Goal: Communication & Community: Answer question/provide support

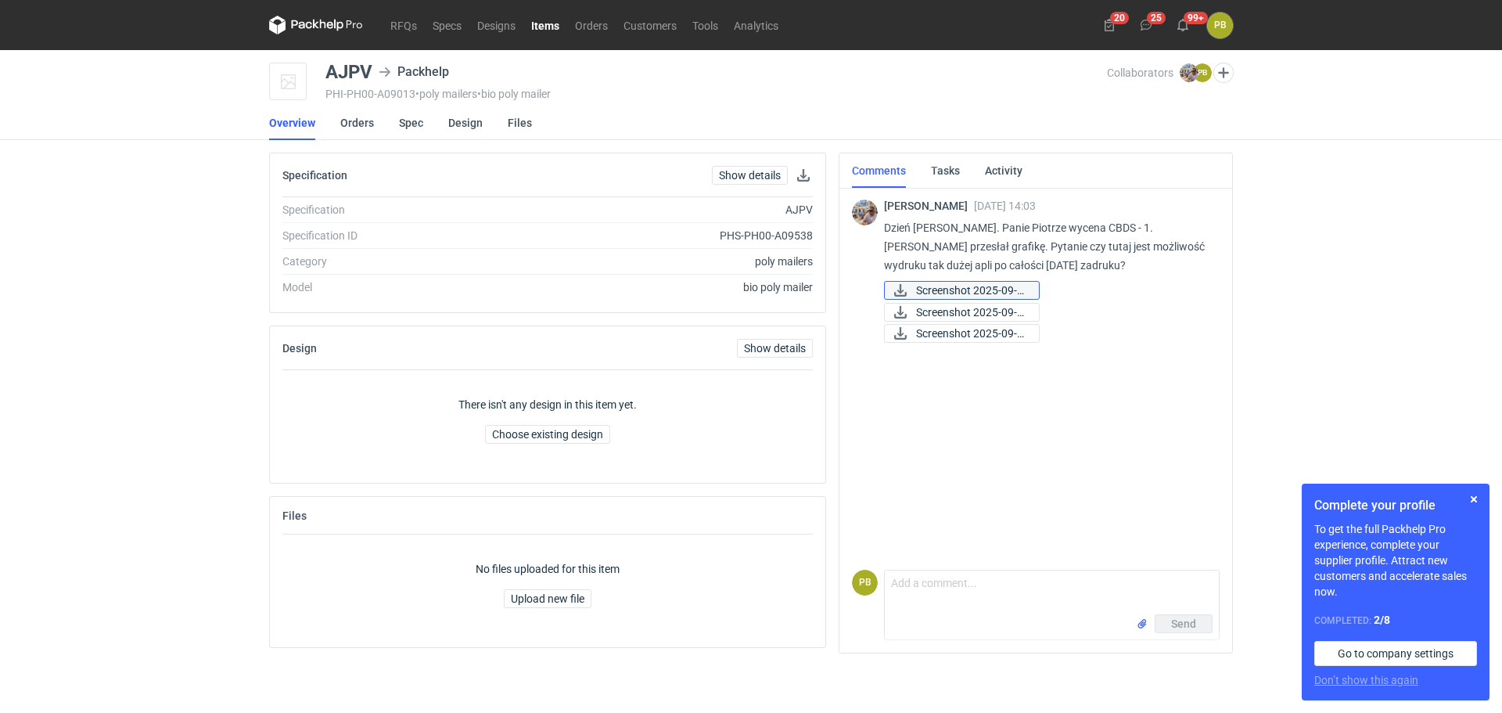
click at [951, 288] on span "Screenshot 2025-09-0..." at bounding box center [971, 290] width 110 height 17
click at [961, 309] on span "Screenshot 2025-09-0..." at bounding box center [971, 311] width 110 height 17
click at [951, 332] on span "Screenshot 2025-09-0..." at bounding box center [971, 333] width 110 height 17
click at [940, 167] on link "Tasks" at bounding box center [945, 170] width 29 height 34
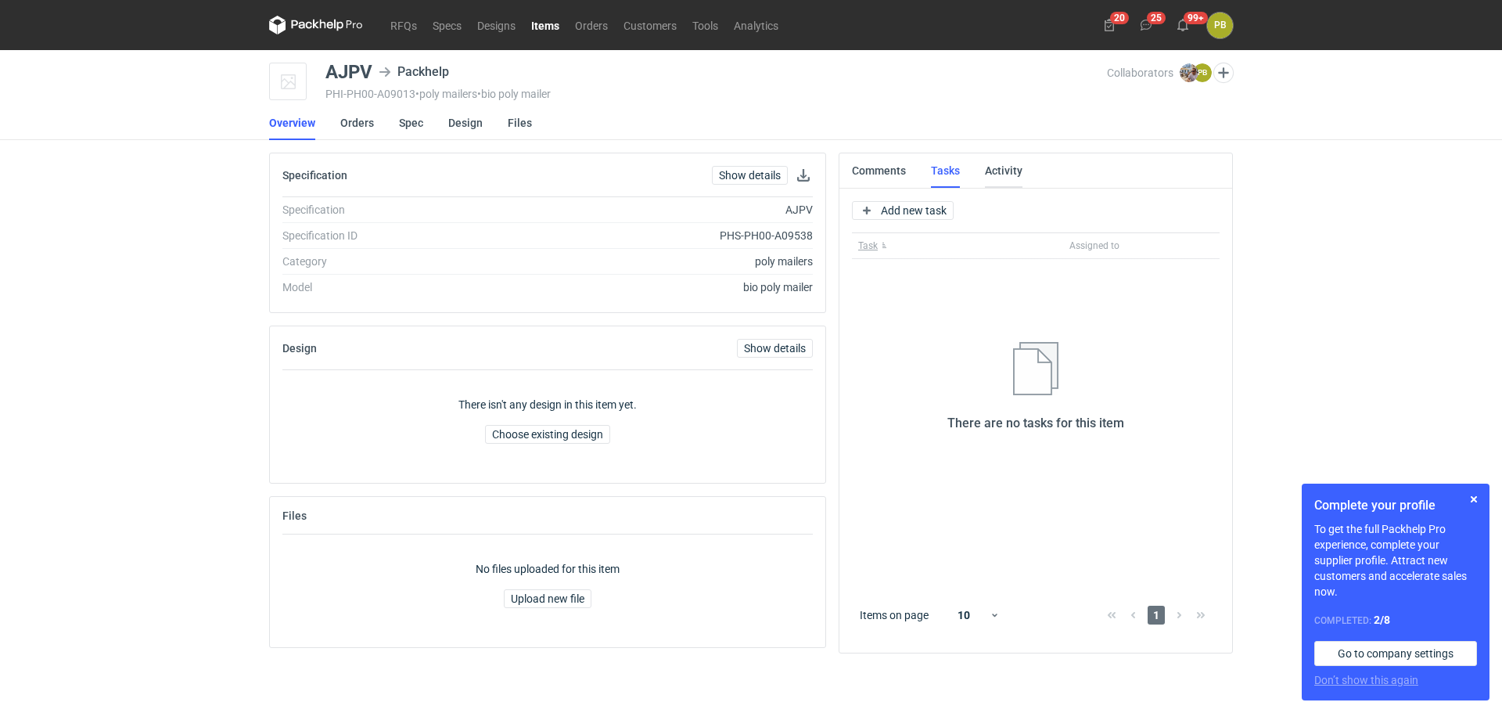
click at [1000, 170] on link "Activity" at bounding box center [1004, 170] width 38 height 34
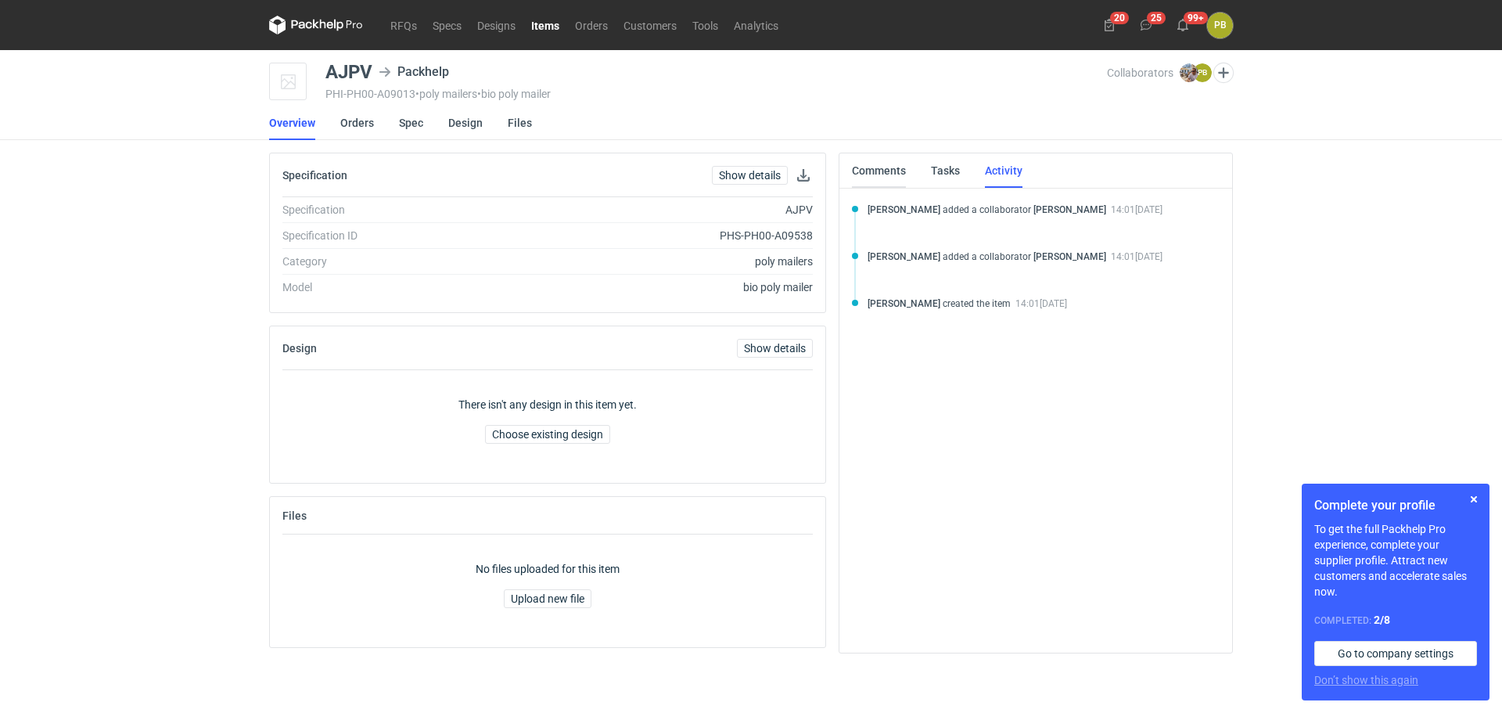
click at [873, 171] on link "Comments" at bounding box center [879, 170] width 54 height 34
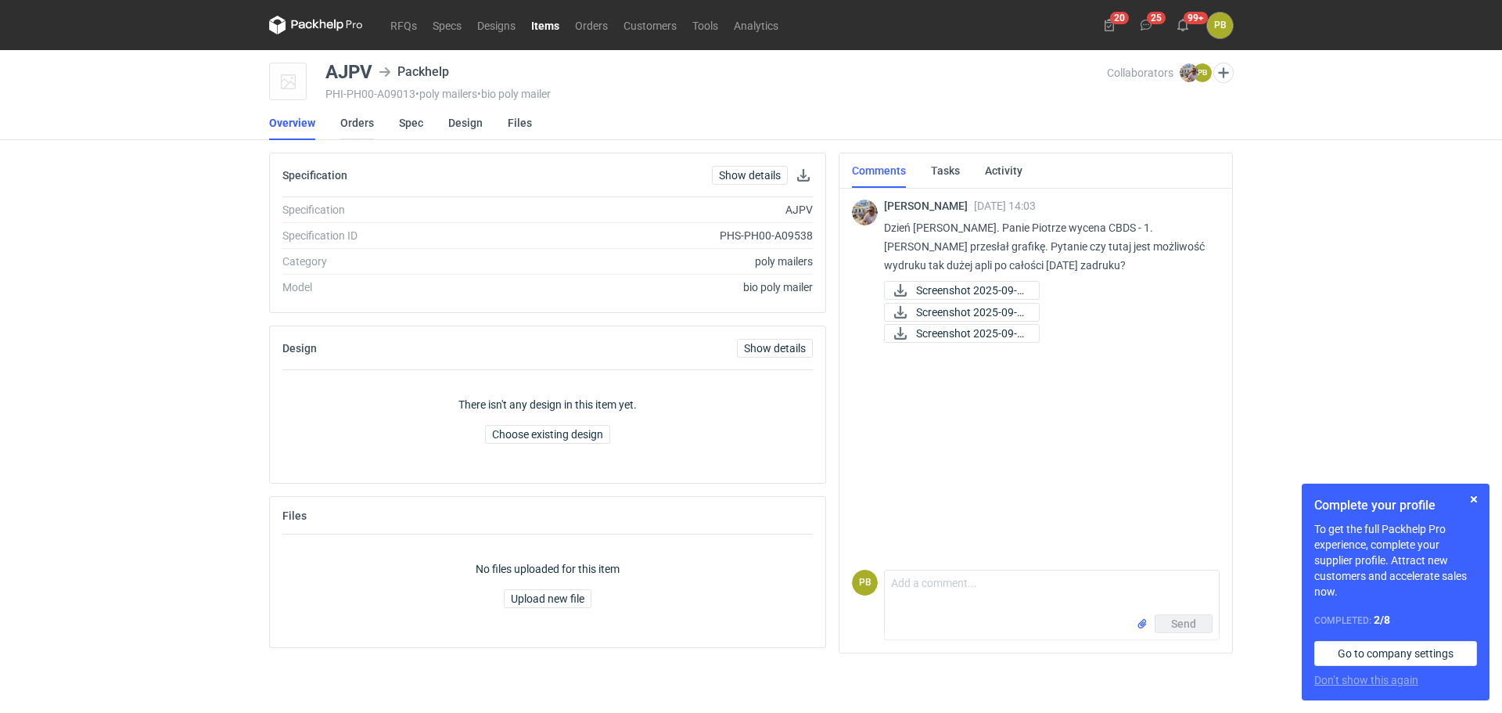
click at [357, 122] on link "Orders" at bounding box center [357, 123] width 34 height 34
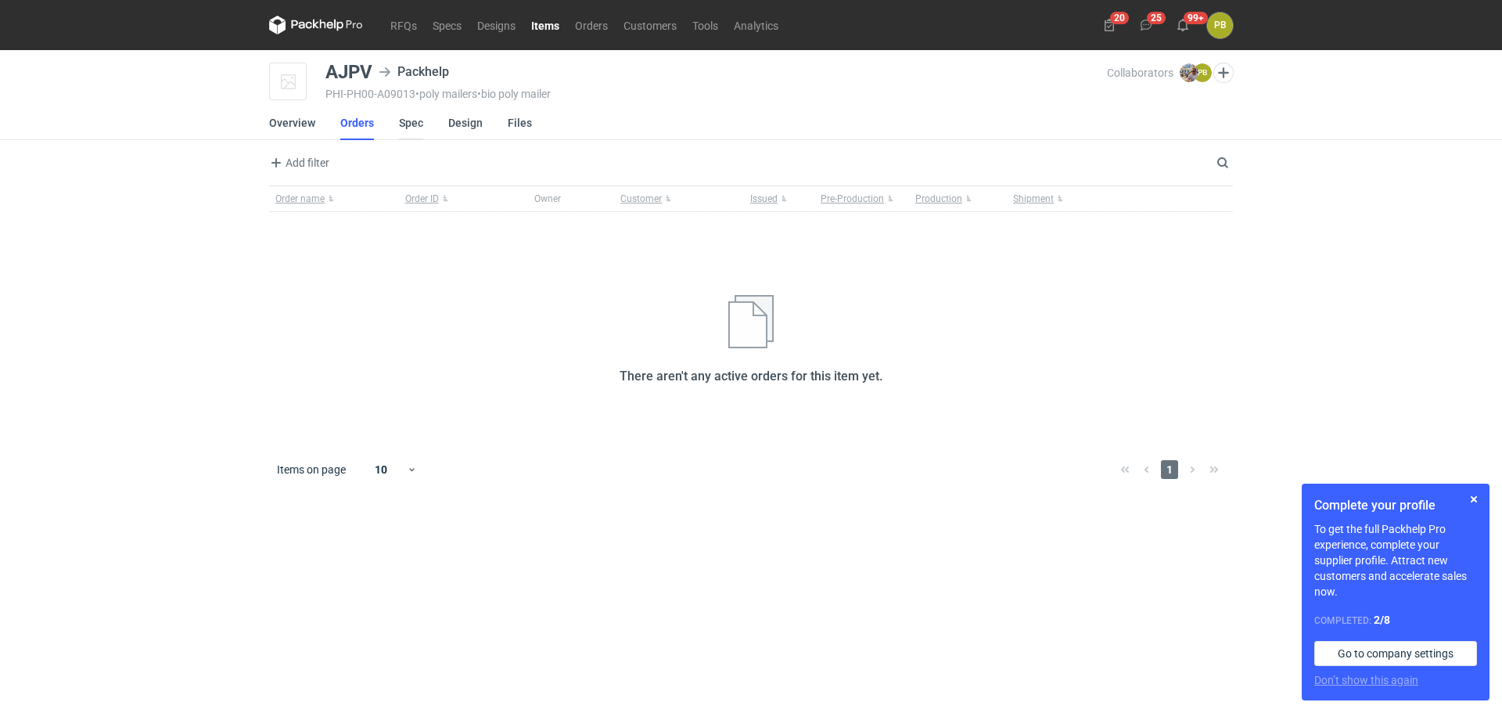
click at [413, 121] on link "Spec" at bounding box center [411, 123] width 24 height 34
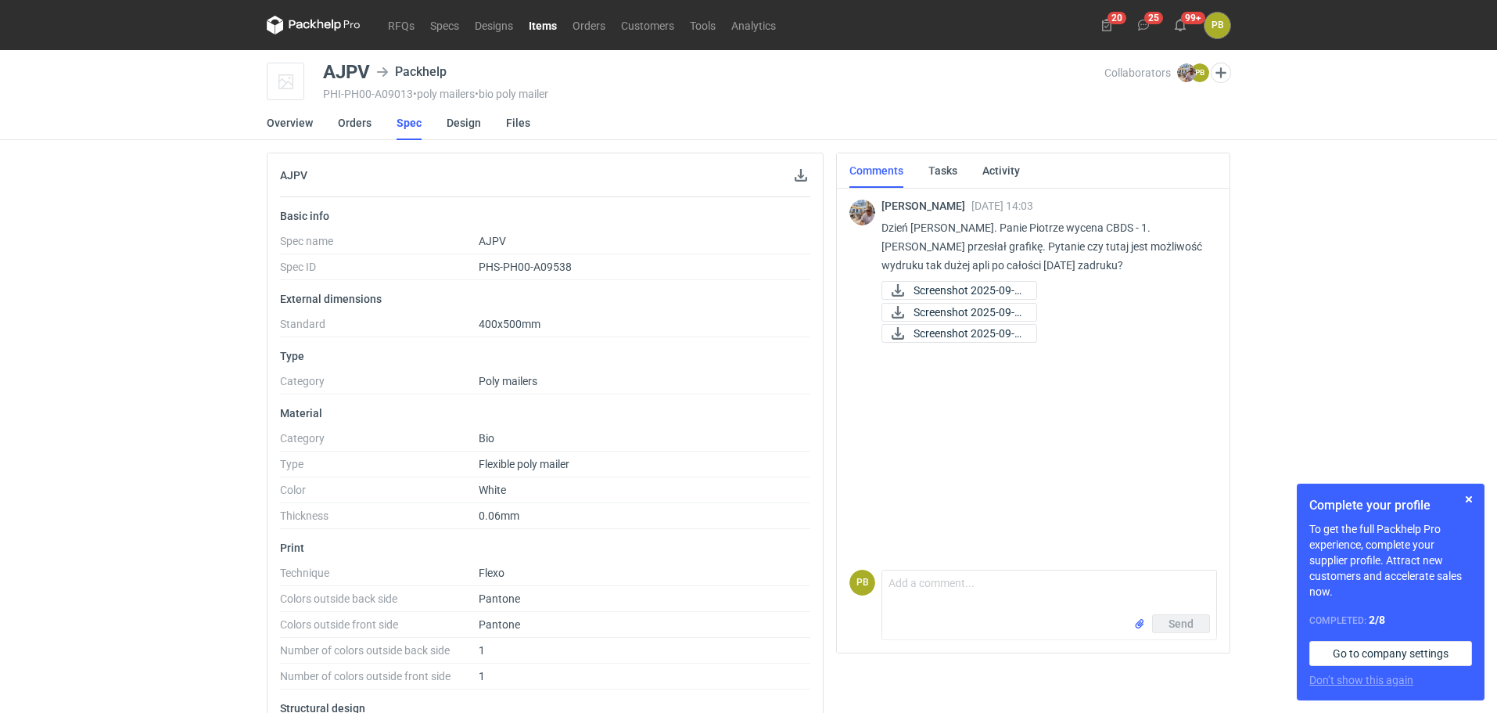
drag, startPoint x: 1496, startPoint y: 191, endPoint x: 1488, endPoint y: 241, distance: 50.6
click at [1488, 241] on div "RFQs Specs Designs Items Orders Customers Tools Analytics 20 25 99+ PB [PERSON_…" at bounding box center [748, 356] width 1497 height 713
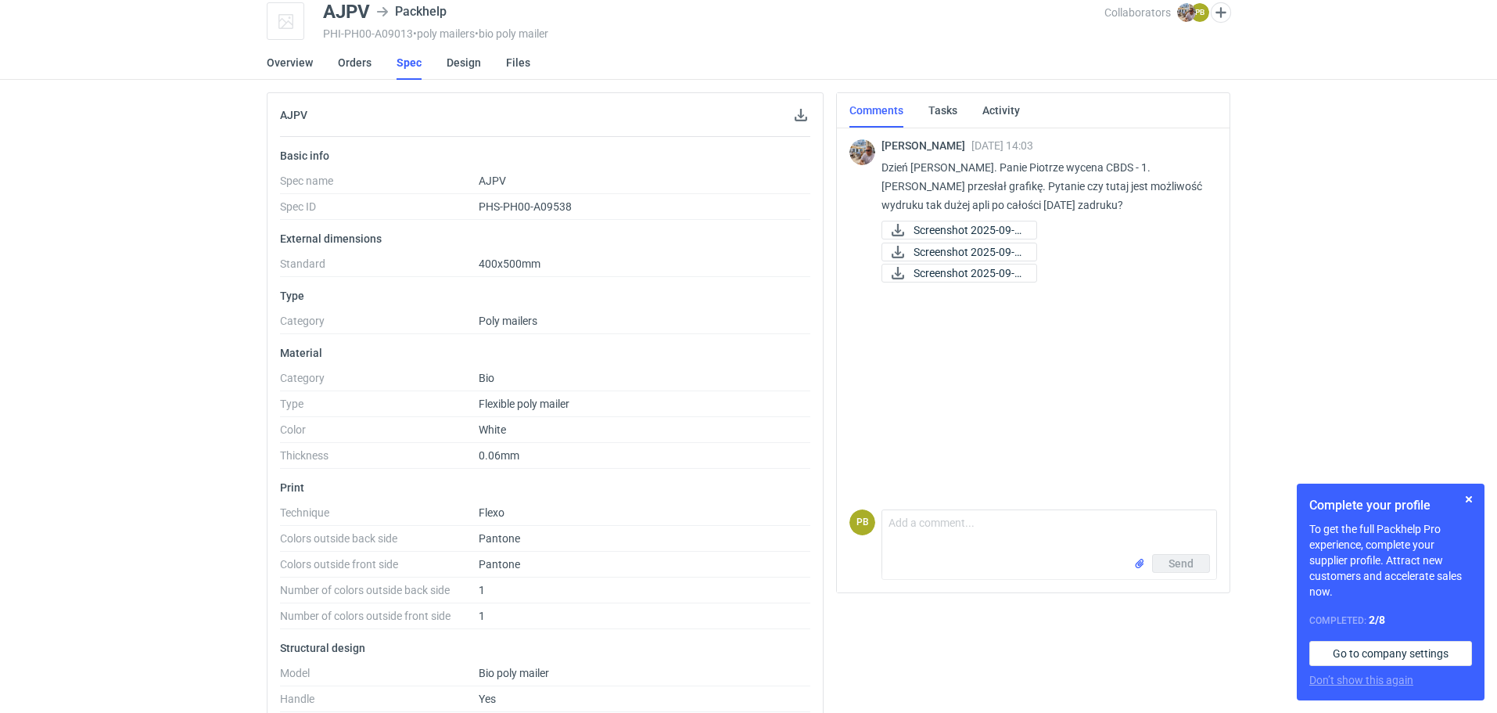
scroll to position [56, 0]
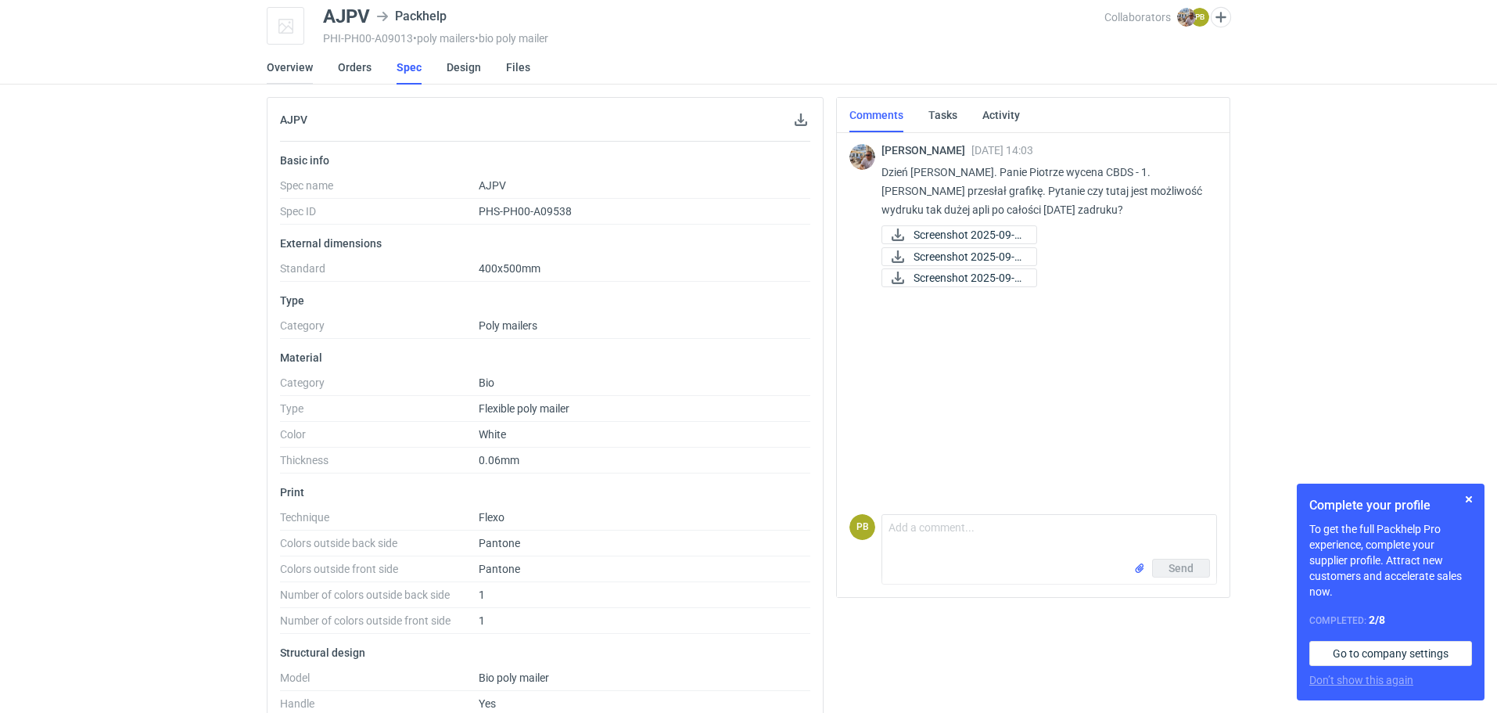
click at [285, 63] on link "Overview" at bounding box center [290, 67] width 46 height 34
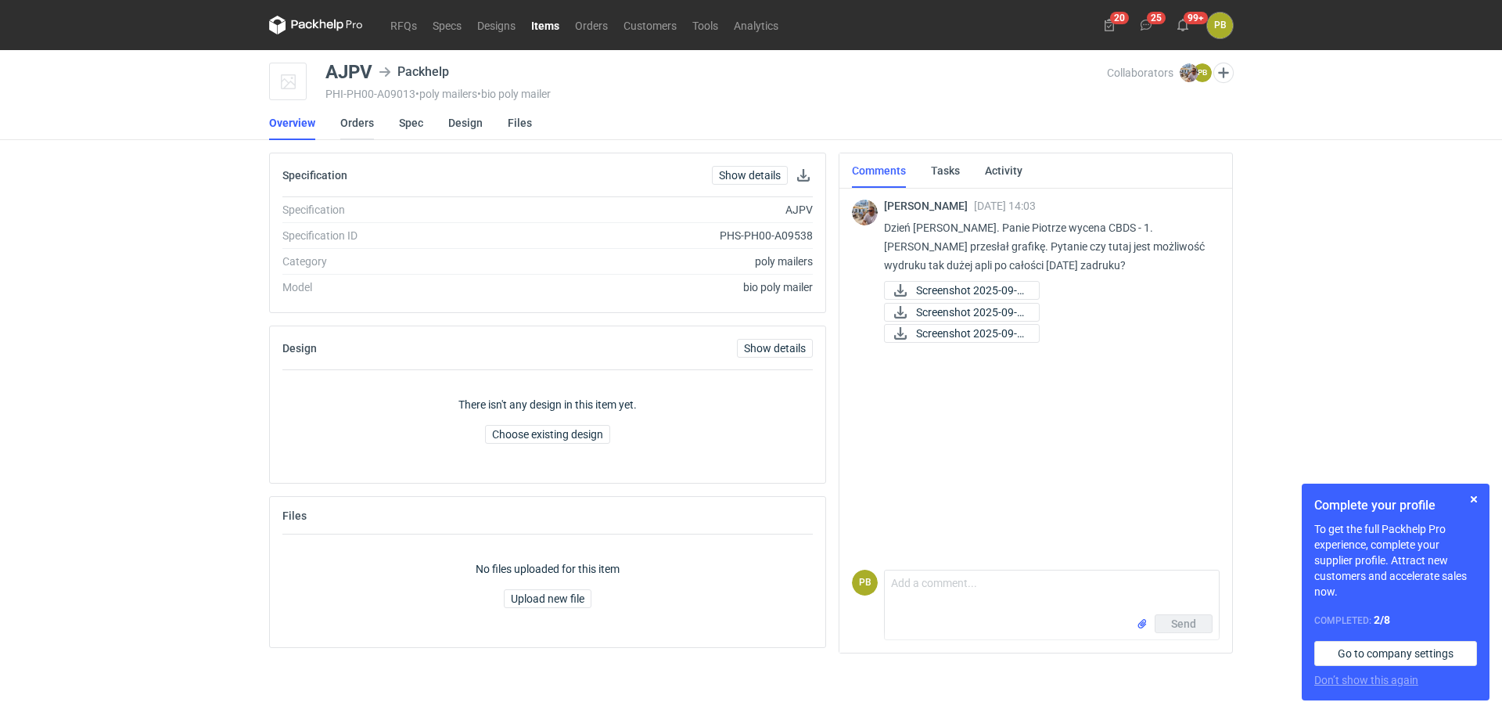
click at [351, 120] on link "Orders" at bounding box center [357, 123] width 34 height 34
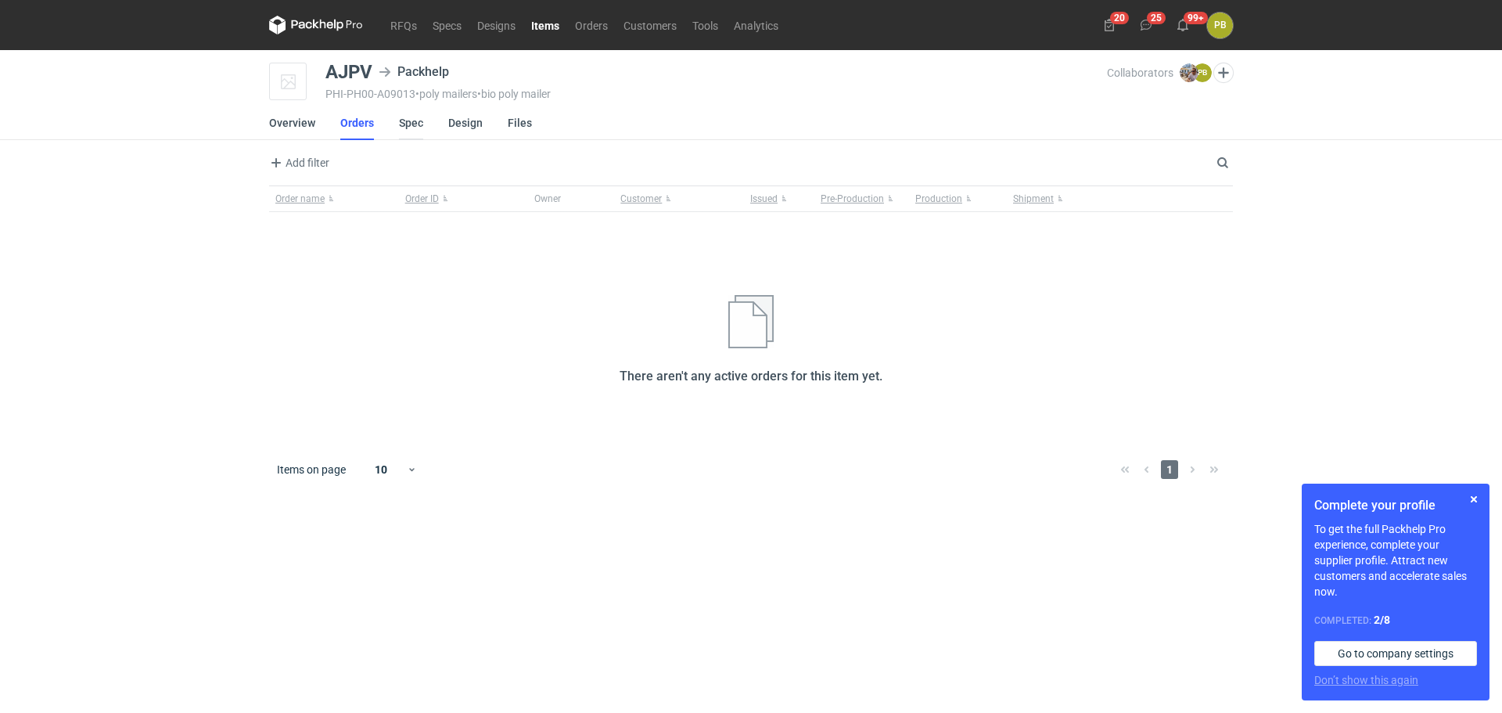
click at [406, 120] on link "Spec" at bounding box center [411, 123] width 24 height 34
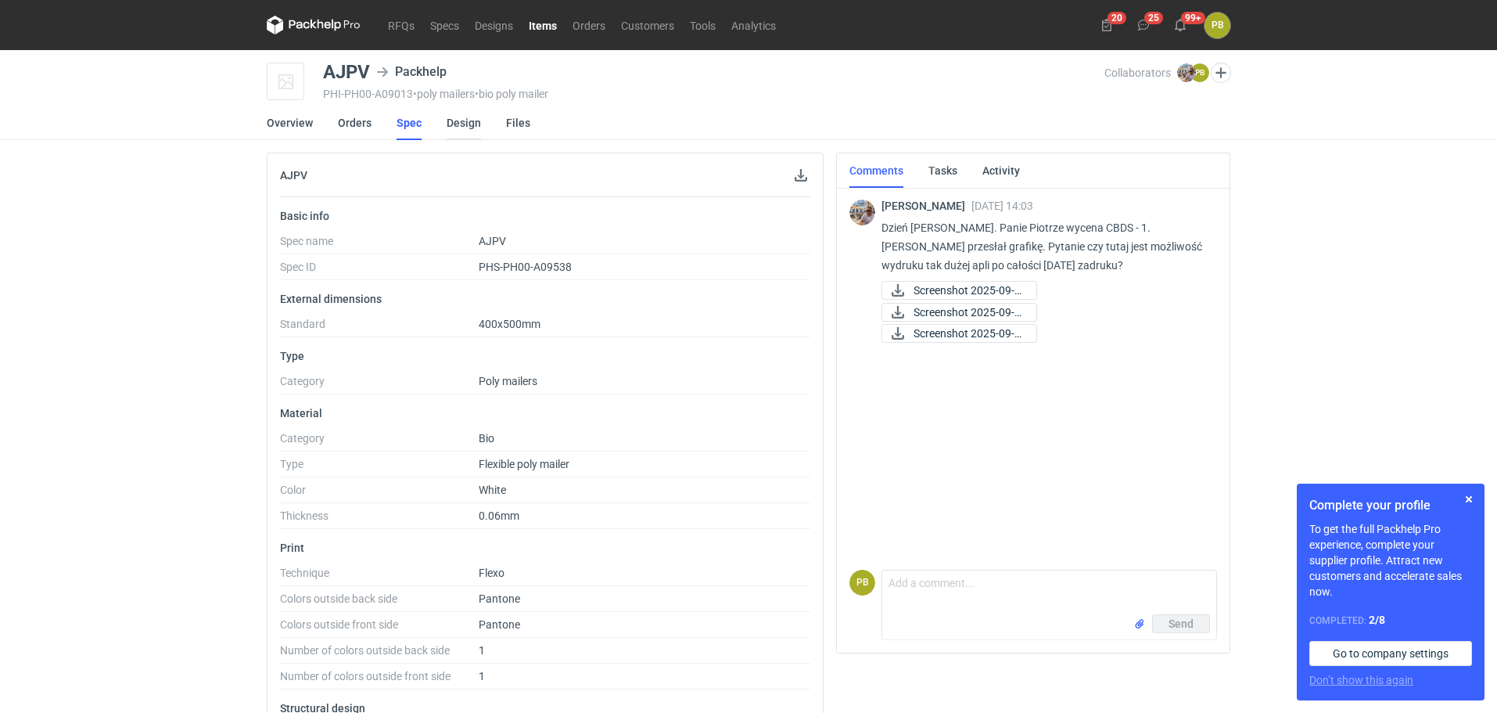
click at [471, 121] on link "Design" at bounding box center [464, 123] width 34 height 34
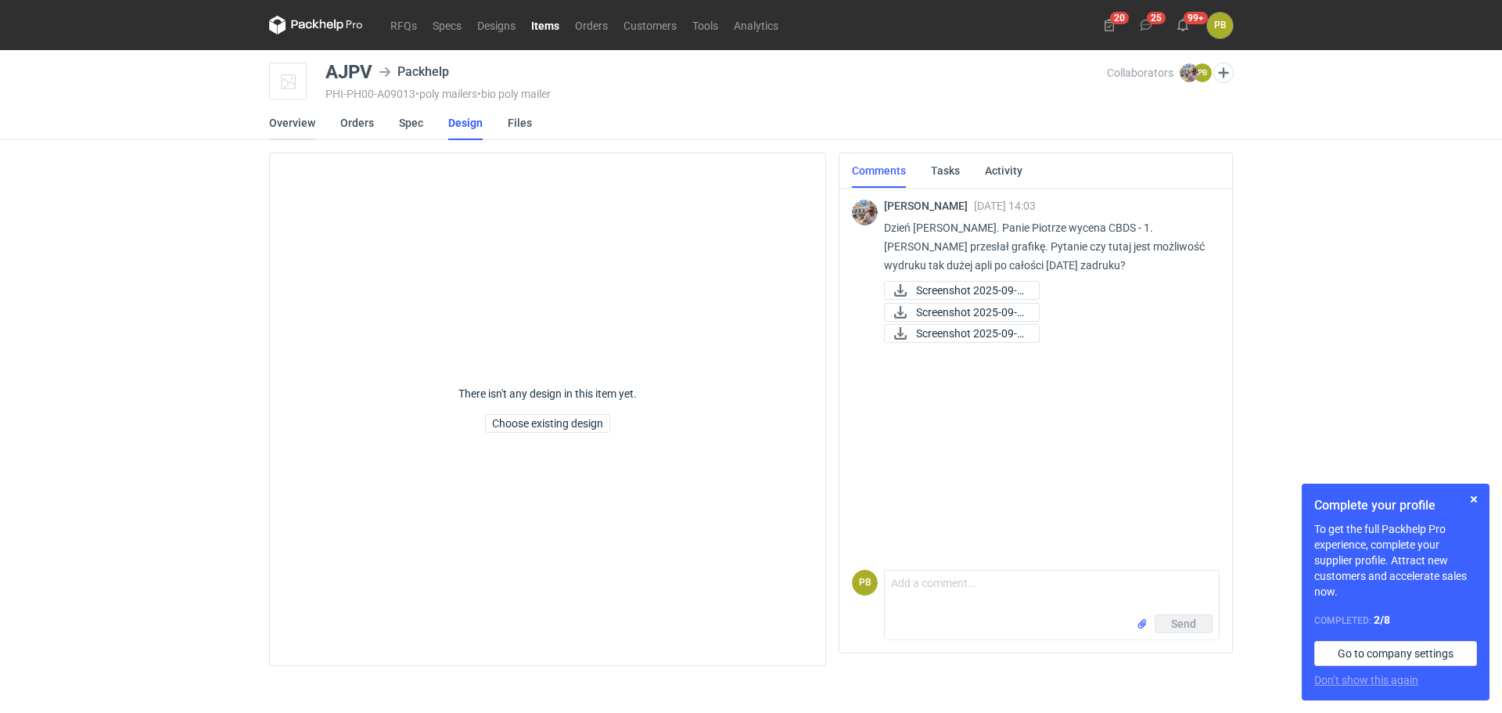
click at [283, 120] on link "Overview" at bounding box center [292, 123] width 46 height 34
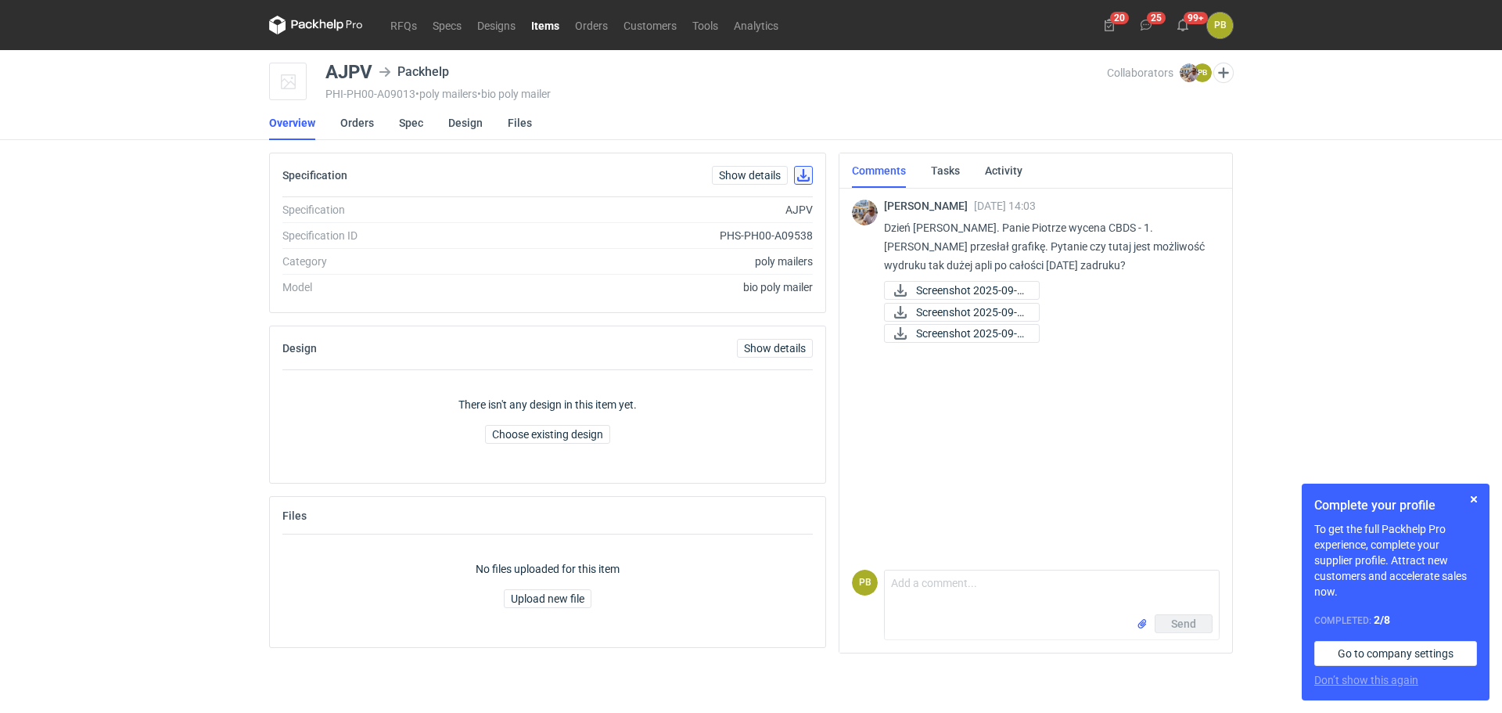
click at [803, 174] on button "button" at bounding box center [803, 175] width 19 height 19
click at [404, 26] on link "RFQs" at bounding box center [403, 25] width 42 height 19
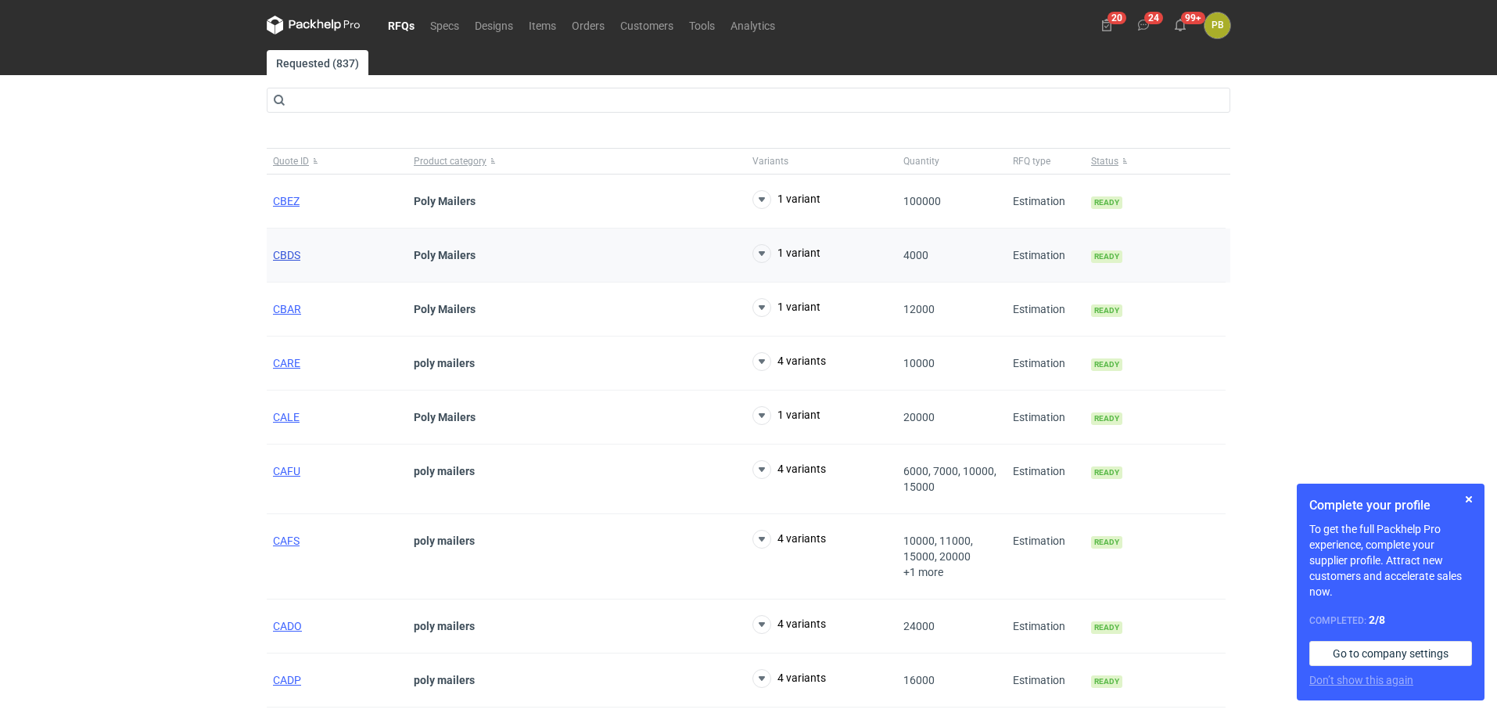
click at [288, 252] on span "CBDS" at bounding box center [286, 255] width 27 height 13
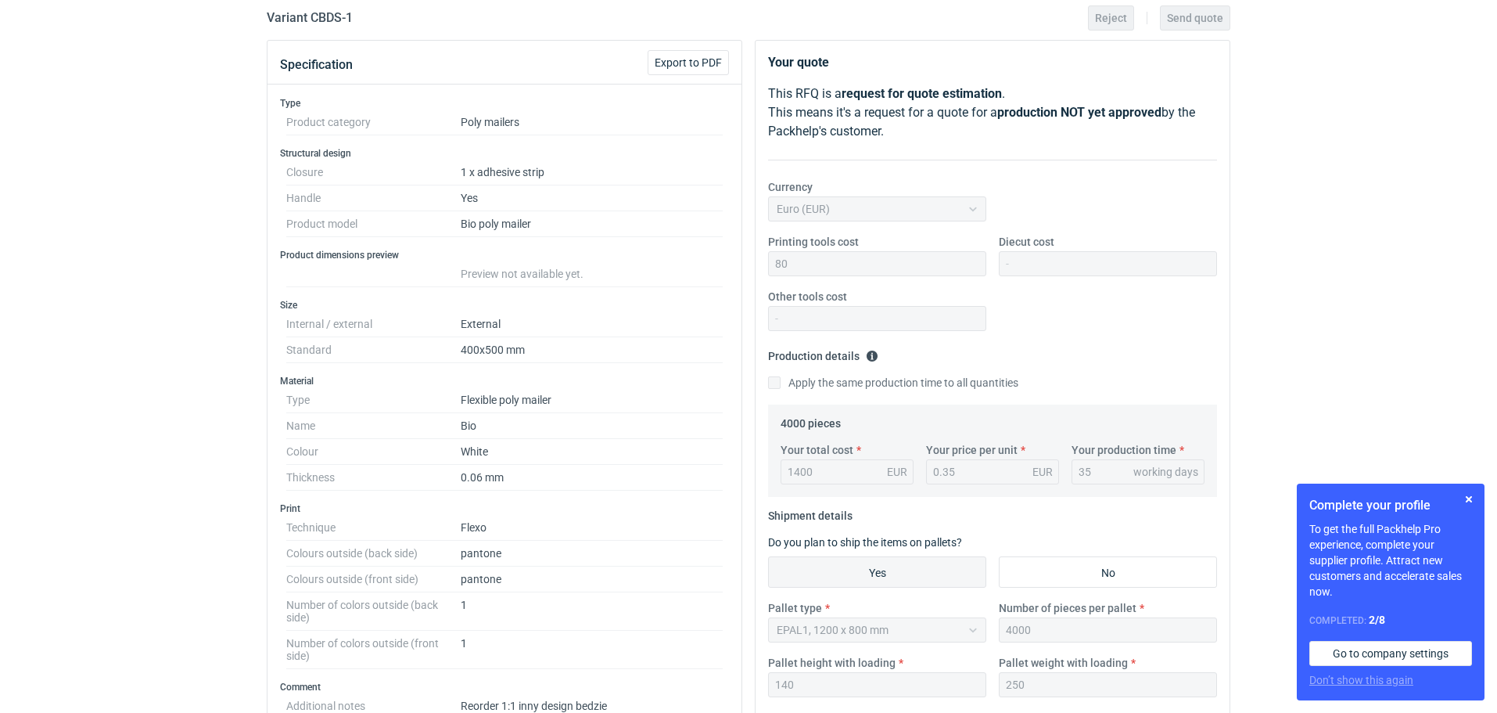
scroll to position [133, 0]
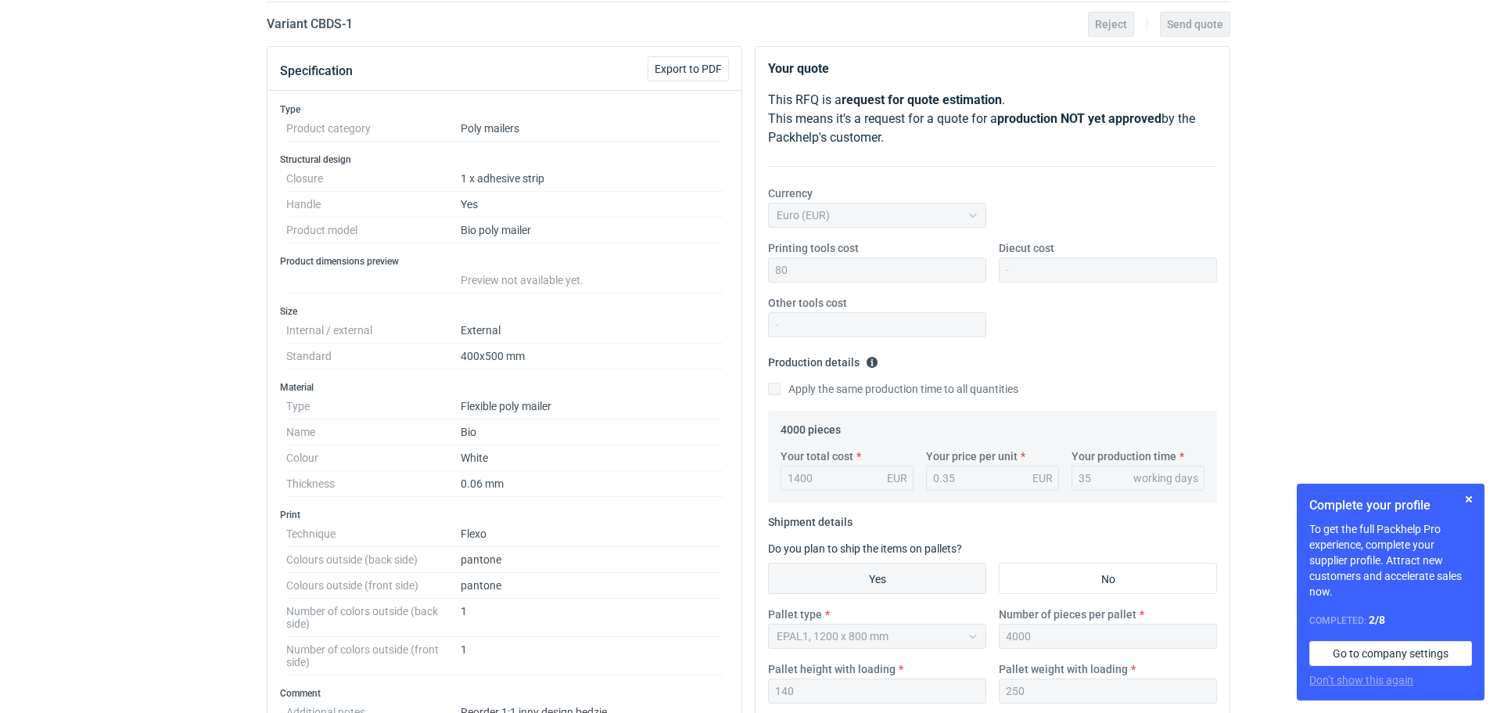
click at [1308, 318] on div "RFQs Specs Designs Items Orders Customers Tools Analytics 20 24 99+ PB [PERSON_…" at bounding box center [748, 223] width 1497 height 713
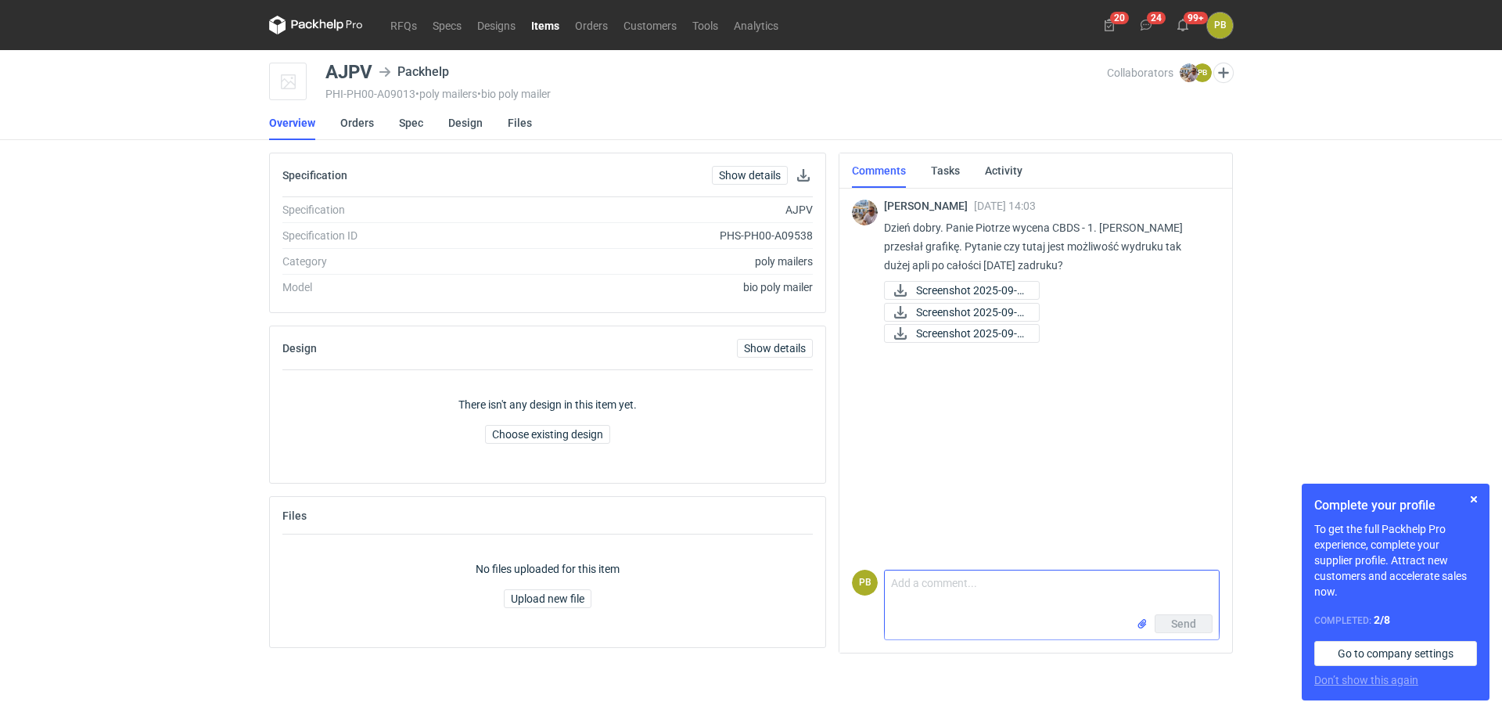
click at [901, 590] on textarea "Comment message" at bounding box center [1052, 592] width 334 height 44
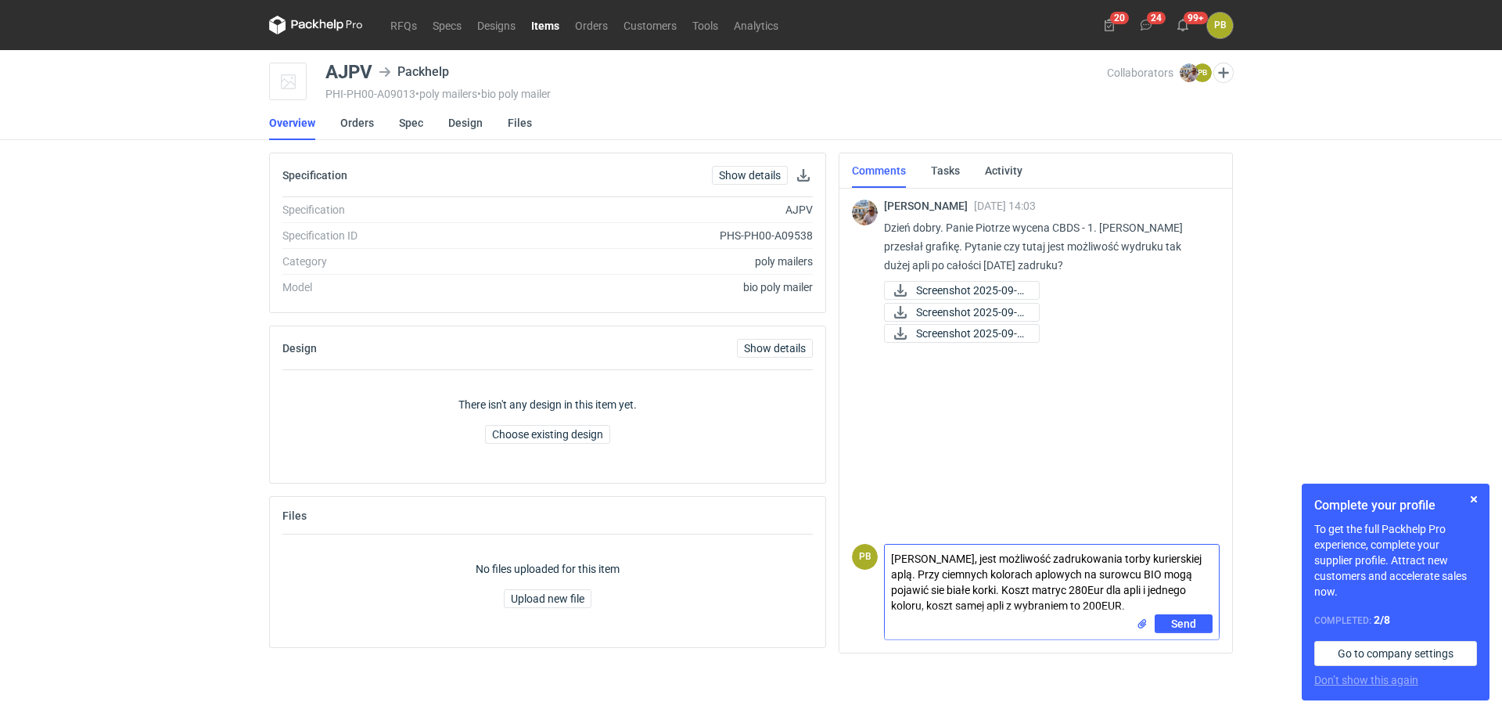
click at [1000, 590] on textarea "Panie Michale, jest możliwość zadrukowania torby kurierskiej aplą. Przy ciemnyc…" at bounding box center [1052, 579] width 334 height 70
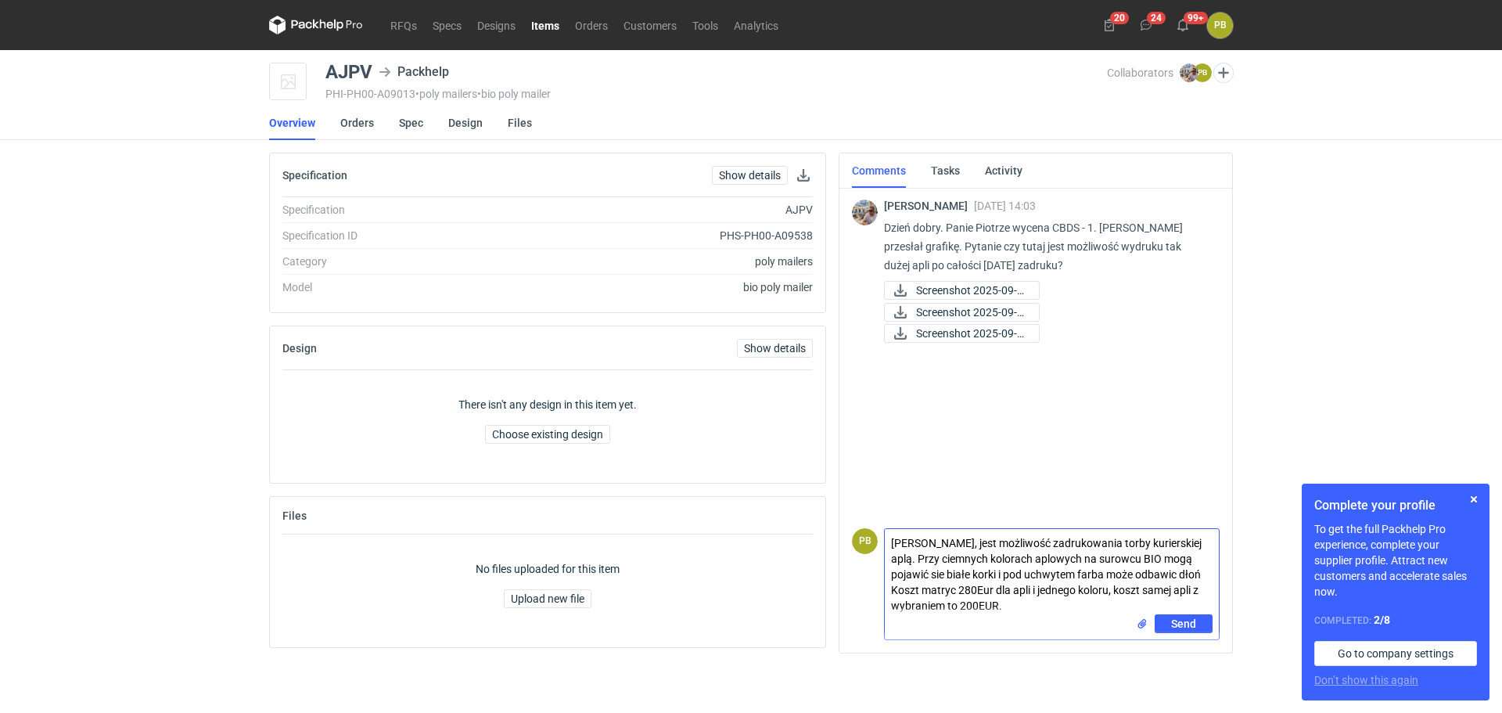
click at [1164, 576] on textarea "Panie Michale, jest możliwość zadrukowania torby kurierskiej aplą. Przy ciemnyc…" at bounding box center [1052, 571] width 334 height 85
click at [1182, 572] on textarea "Panie Michale, jest możliwość zadrukowania torby kurierskiej aplą. Przy ciemnyc…" at bounding box center [1052, 571] width 334 height 85
click at [1205, 576] on textarea "Panie Michale, jest możliwość zadrukowania torby kurierskiej aplą. Przy ciemnyc…" at bounding box center [1052, 571] width 334 height 85
type textarea "Panie Michale, jest możliwość zadrukowania torby kurierskiej aplą. Przy ciemnyc…"
click at [1176, 620] on span "Send" at bounding box center [1183, 623] width 25 height 11
